Goal: Task Accomplishment & Management: Manage account settings

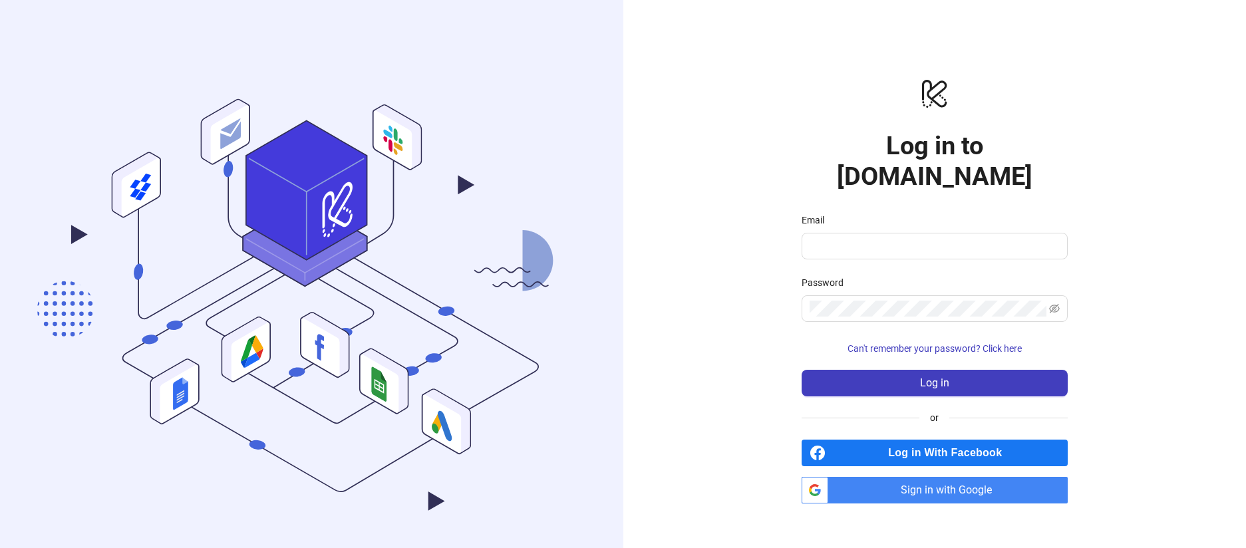
click at [949, 441] on span "Log in With Facebook" at bounding box center [949, 453] width 237 height 27
click at [937, 477] on span "Sign in with Google" at bounding box center [951, 490] width 234 height 27
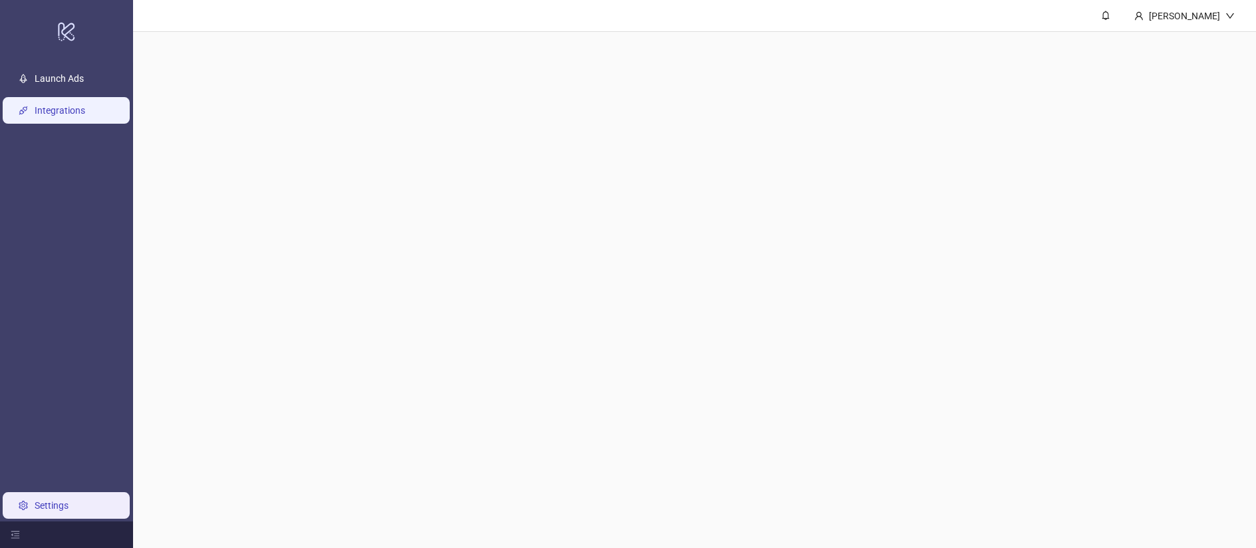
click at [76, 108] on link "Integrations" at bounding box center [60, 110] width 51 height 11
click at [55, 108] on link "Integrations" at bounding box center [60, 110] width 51 height 11
click at [37, 112] on link "Integrations" at bounding box center [60, 110] width 51 height 11
click at [1213, 14] on div "[PERSON_NAME]" at bounding box center [1185, 16] width 82 height 15
click at [1110, 15] on icon "bell" at bounding box center [1105, 15] width 9 height 9
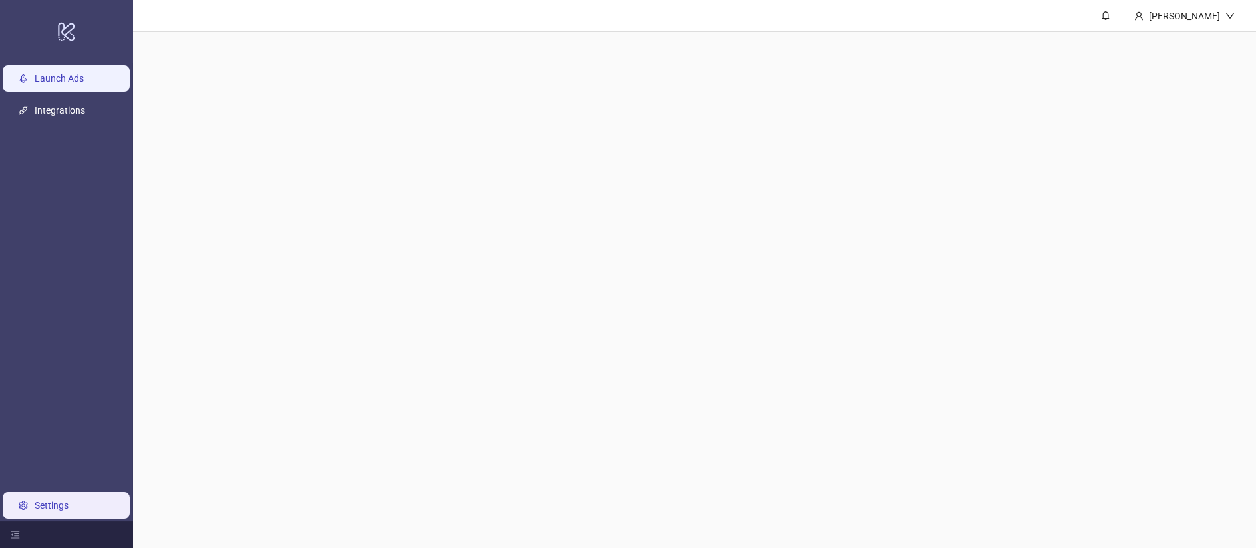
click at [84, 83] on link "Launch Ads" at bounding box center [59, 78] width 49 height 11
click at [72, 36] on icon "logo/logo-mobile" at bounding box center [66, 31] width 19 height 32
